Goal: Navigation & Orientation: Find specific page/section

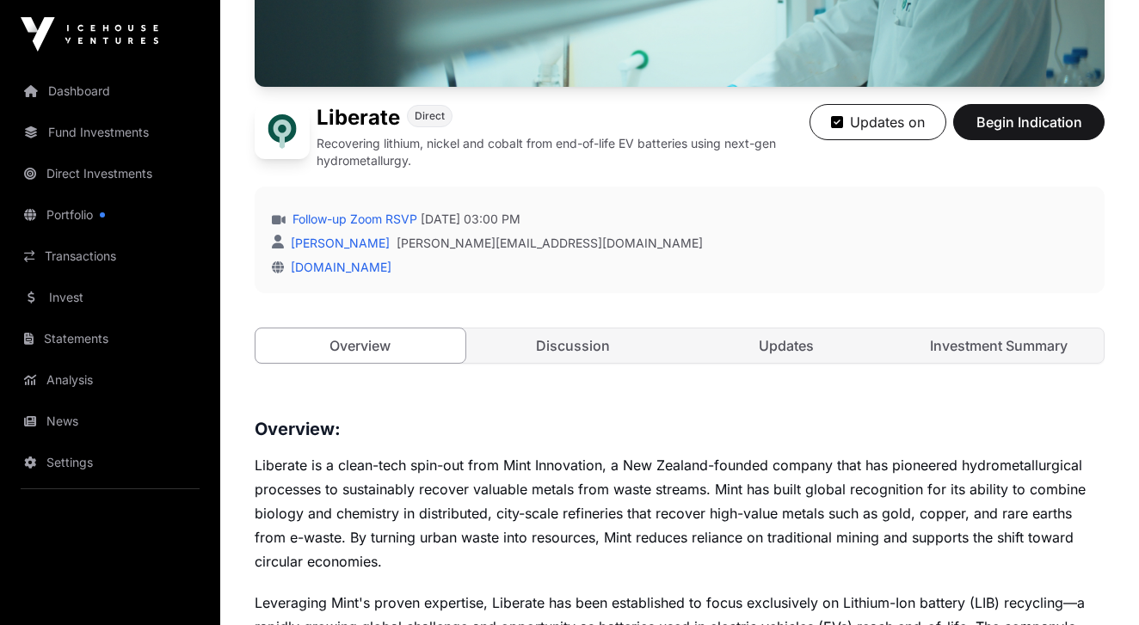
scroll to position [318, 0]
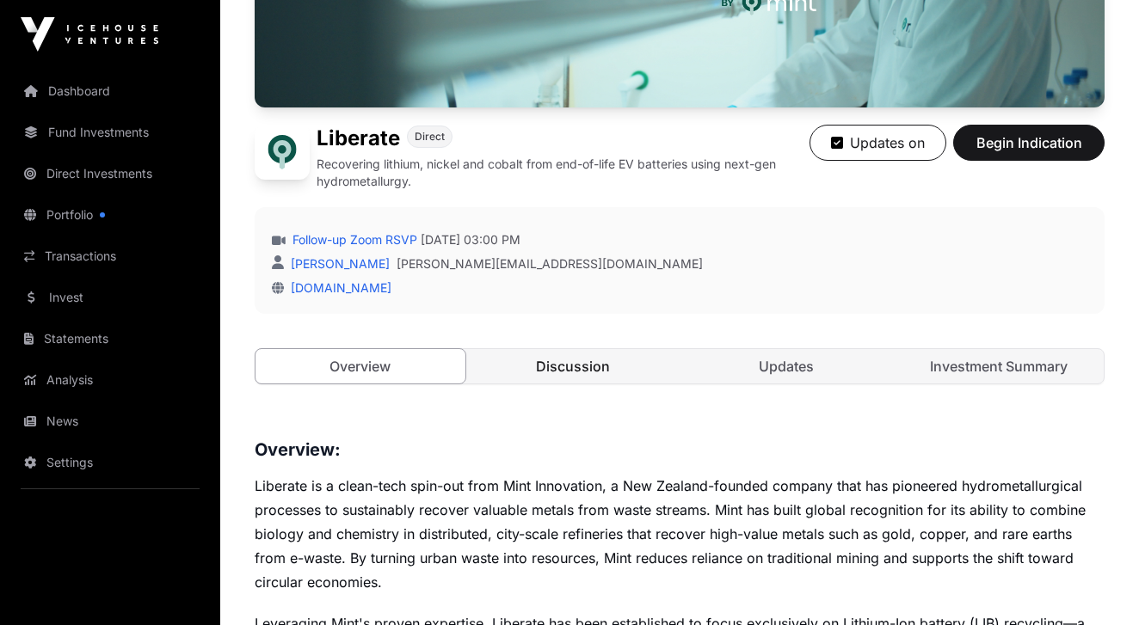
click at [581, 371] on link "Discussion" at bounding box center [574, 366] width 210 height 34
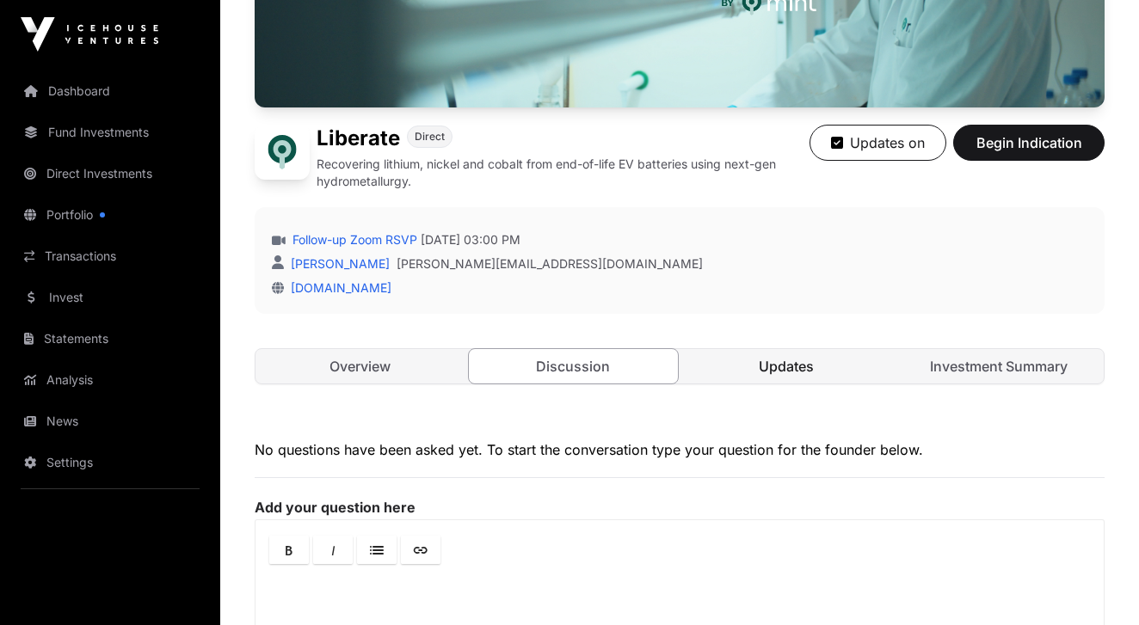
click at [761, 372] on link "Updates" at bounding box center [786, 366] width 210 height 34
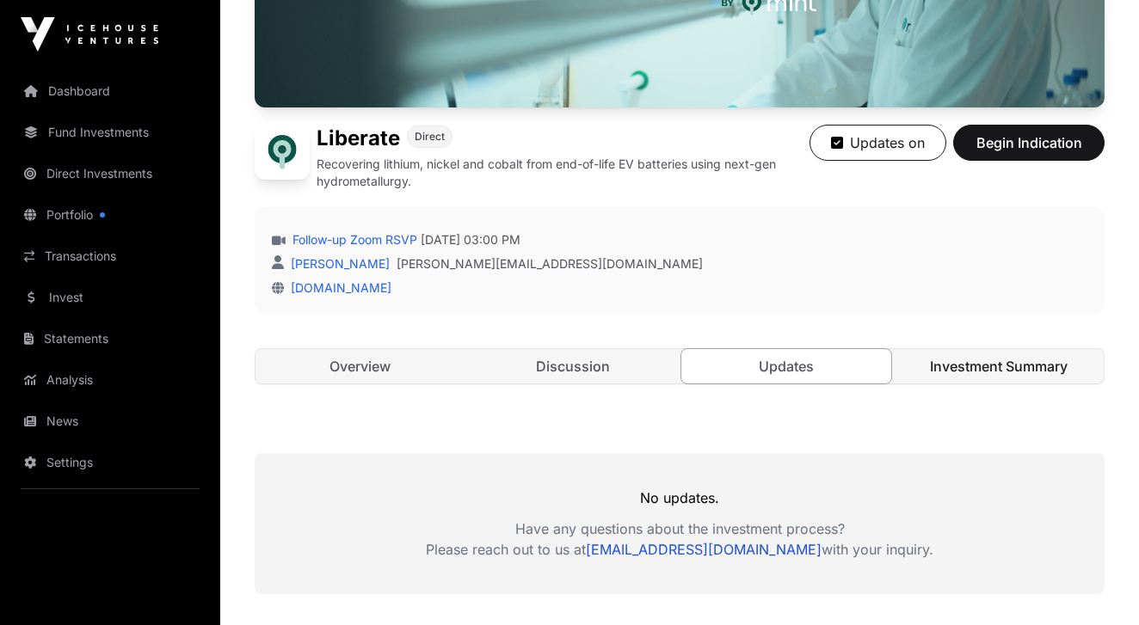
click at [1002, 373] on link "Investment Summary" at bounding box center [999, 366] width 210 height 34
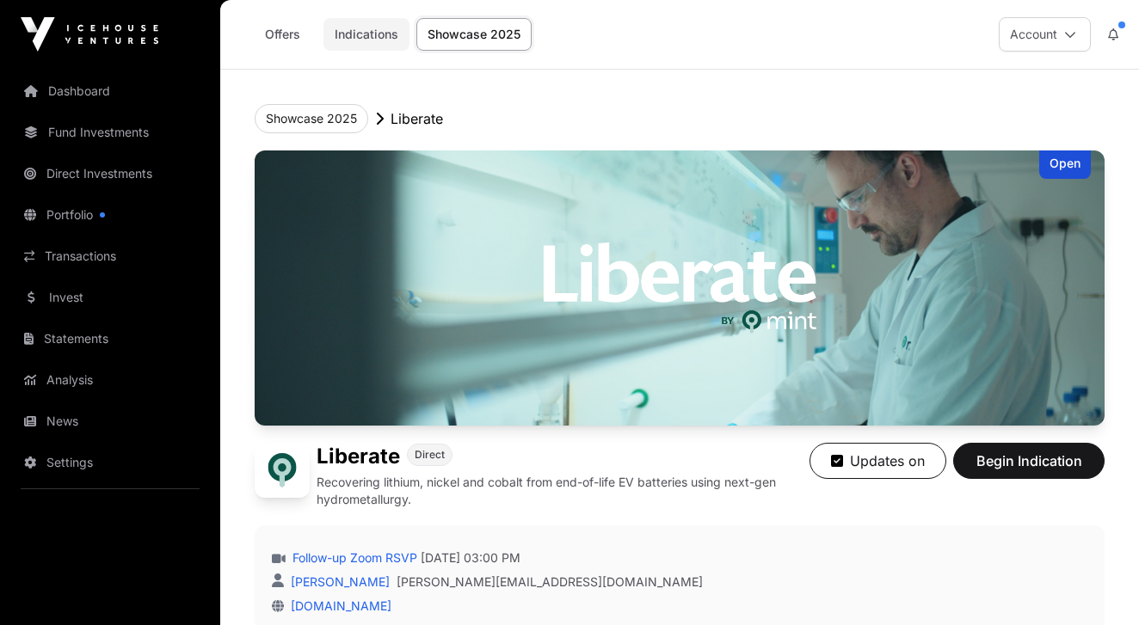
click at [361, 34] on link "Indications" at bounding box center [366, 34] width 86 height 33
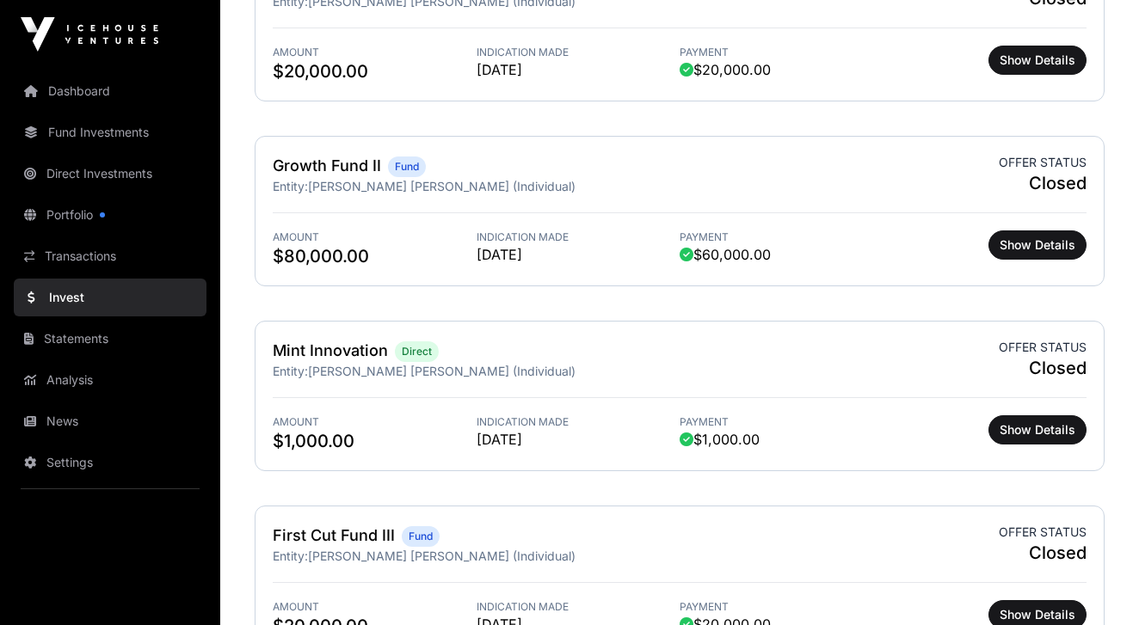
scroll to position [678, 0]
